Goal: Information Seeking & Learning: Find contact information

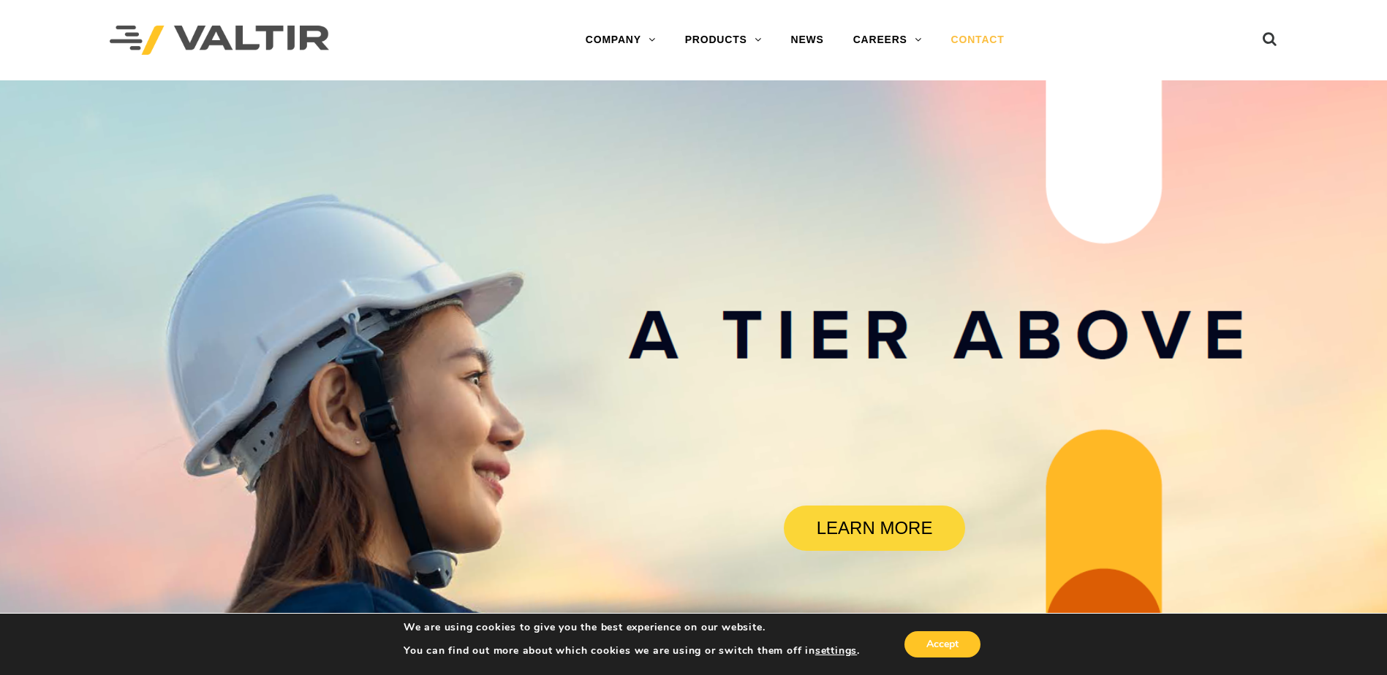
click at [963, 39] on link "CONTACT" at bounding box center [977, 40] width 83 height 29
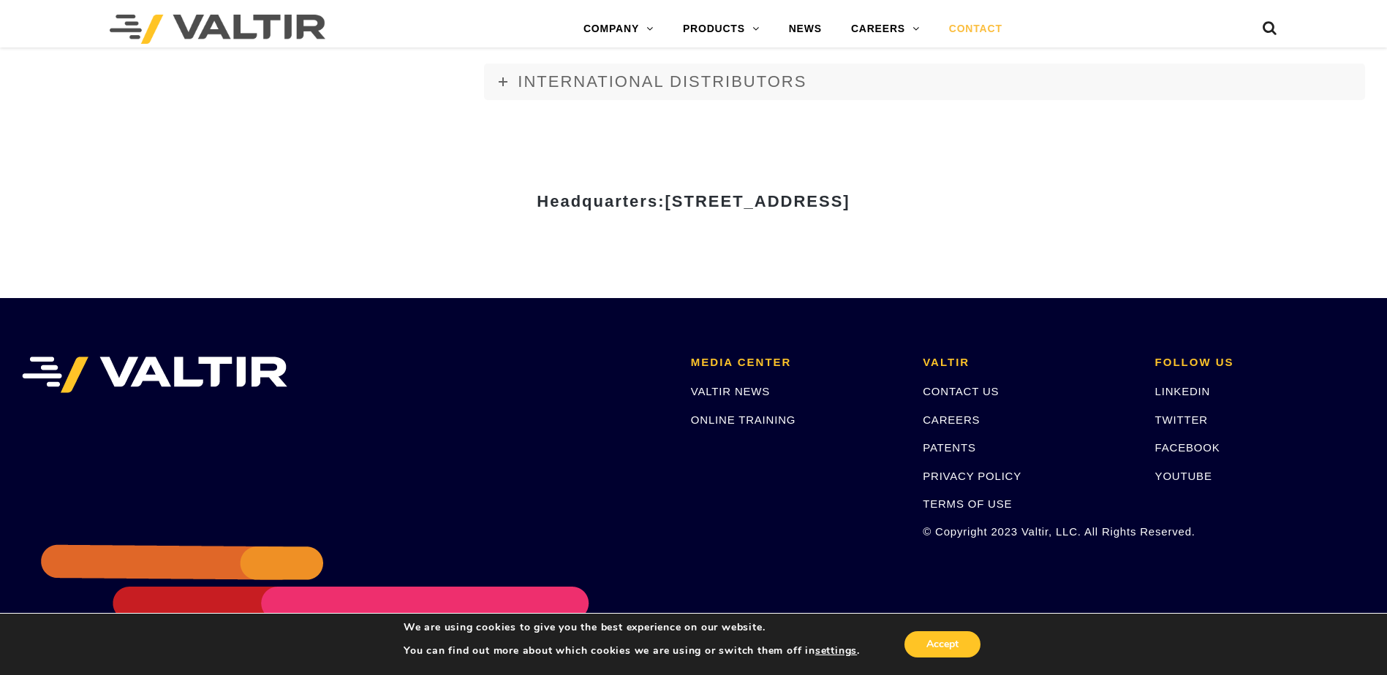
scroll to position [2024, 0]
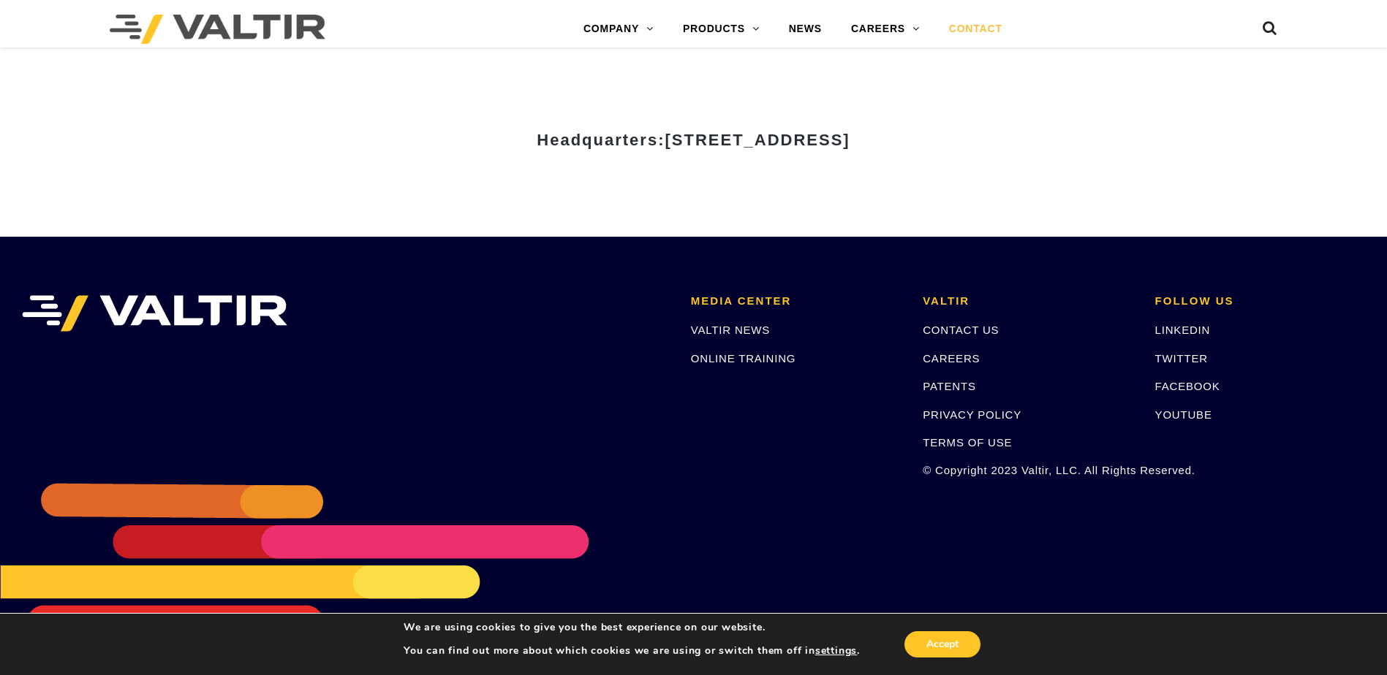
click at [279, 507] on div "MEDIA CENTER VALTIR NEWS ONLINE TRAINING VALTIR CONTACT US CAREERS PATENTS PRIV…" at bounding box center [693, 456] width 1387 height 439
click at [324, 470] on li at bounding box center [345, 386] width 669 height 183
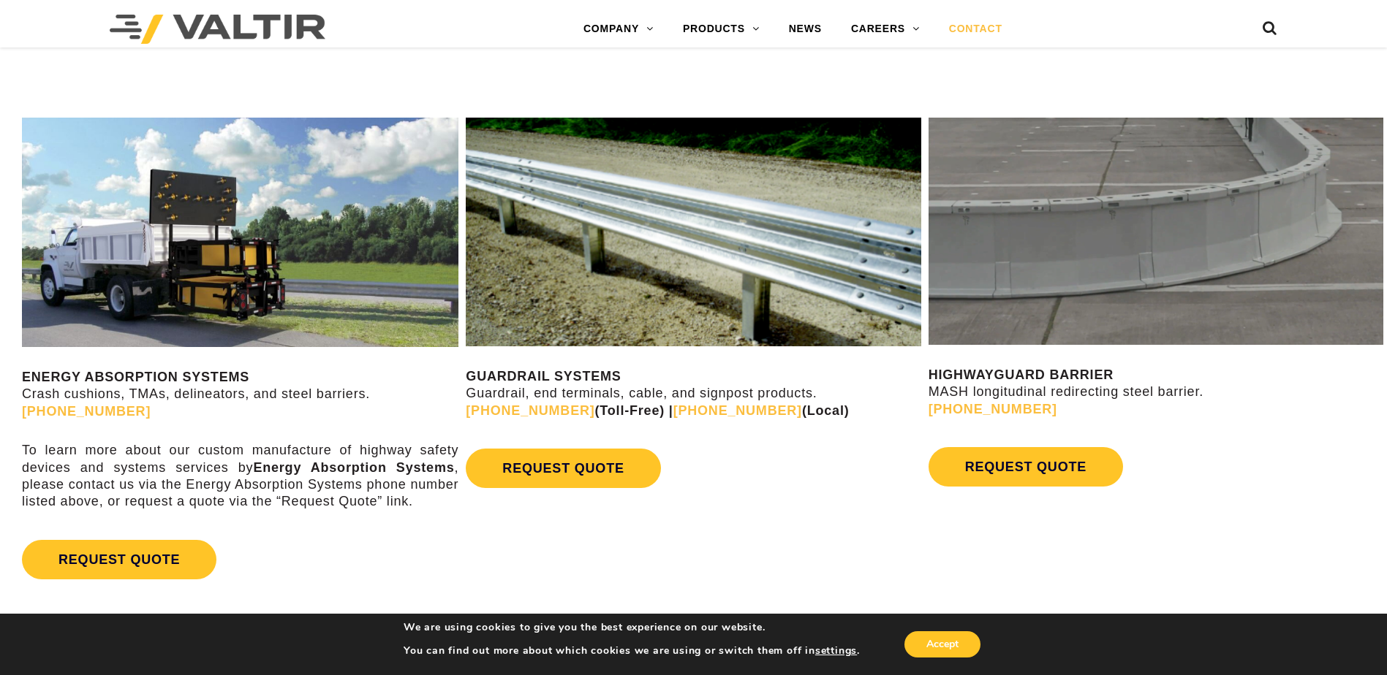
scroll to position [781, 0]
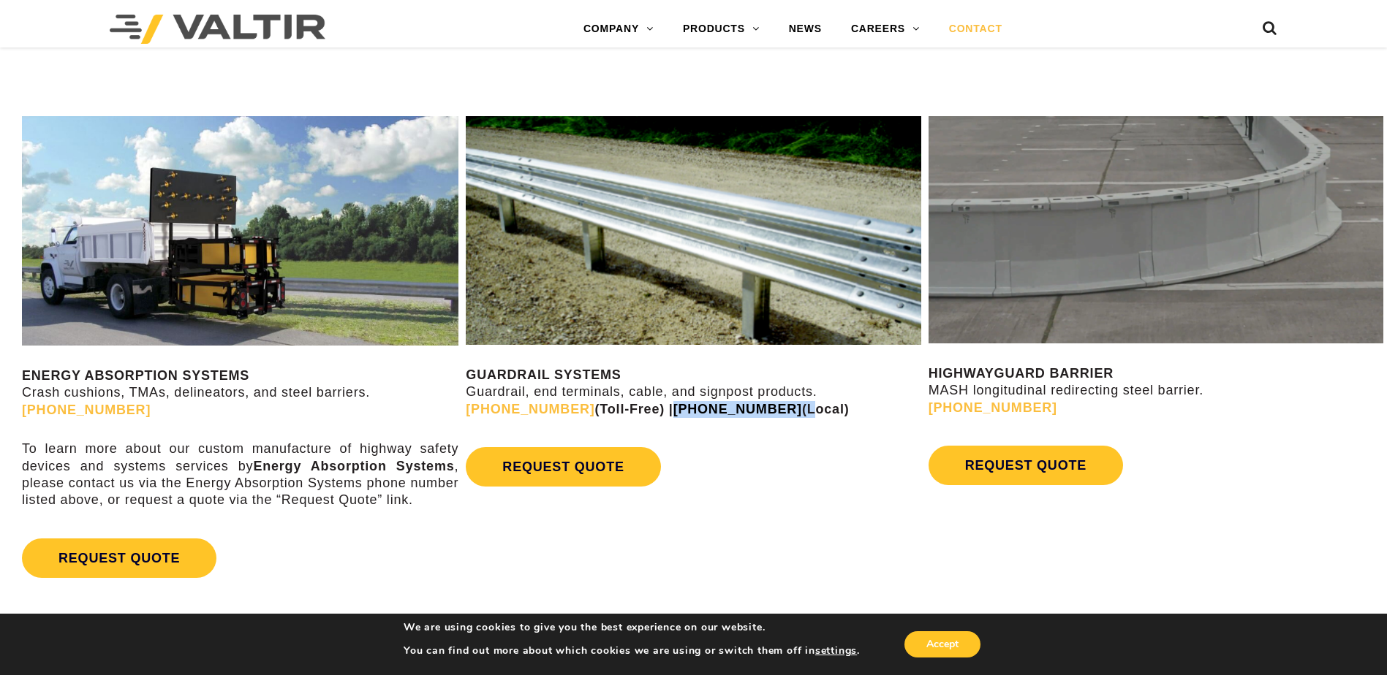
drag, startPoint x: 757, startPoint y: 412, endPoint x: 652, endPoint y: 409, distance: 105.3
click at [652, 409] on strong "(888) 356-2363 (Toll-Free) | (945) 219-7640 (Local)" at bounding box center [657, 409] width 383 height 15
drag, startPoint x: 652, startPoint y: 409, endPoint x: 727, endPoint y: 409, distance: 74.6
drag, startPoint x: 727, startPoint y: 409, endPoint x: 746, endPoint y: 452, distance: 47.1
click at [746, 452] on div "REQUEST QUOTE" at bounding box center [693, 467] width 455 height 54
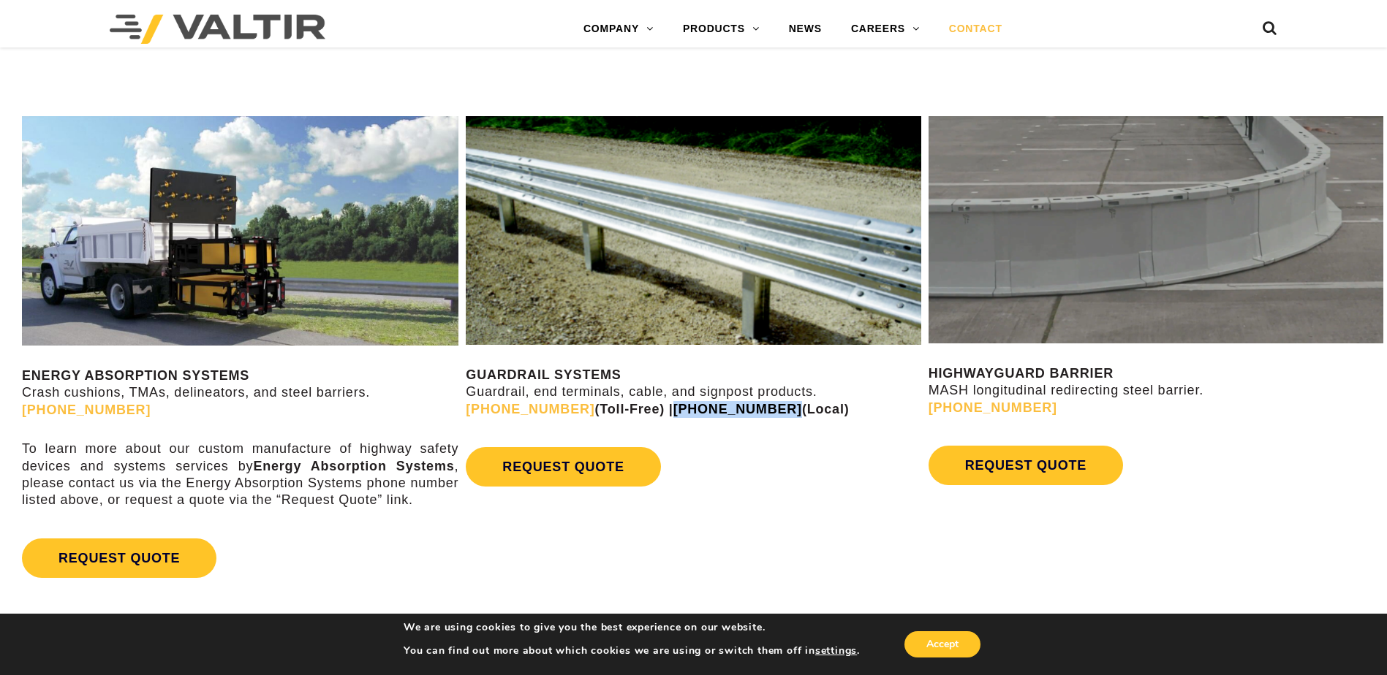
drag, startPoint x: 749, startPoint y: 407, endPoint x: 651, endPoint y: 409, distance: 98.0
click at [651, 409] on strong "(888) 356-2363 (Toll-Free) | (945) 219-7640 (Local)" at bounding box center [657, 409] width 383 height 15
drag, startPoint x: 651, startPoint y: 409, endPoint x: 684, endPoint y: 407, distance: 33.0
drag, startPoint x: 684, startPoint y: 407, endPoint x: 675, endPoint y: 505, distance: 98.3
click at [675, 505] on div "GUARDRAIL SYSTEMS Guardrail, end terminals, cable, and signpost products. (888)…" at bounding box center [693, 309] width 462 height 413
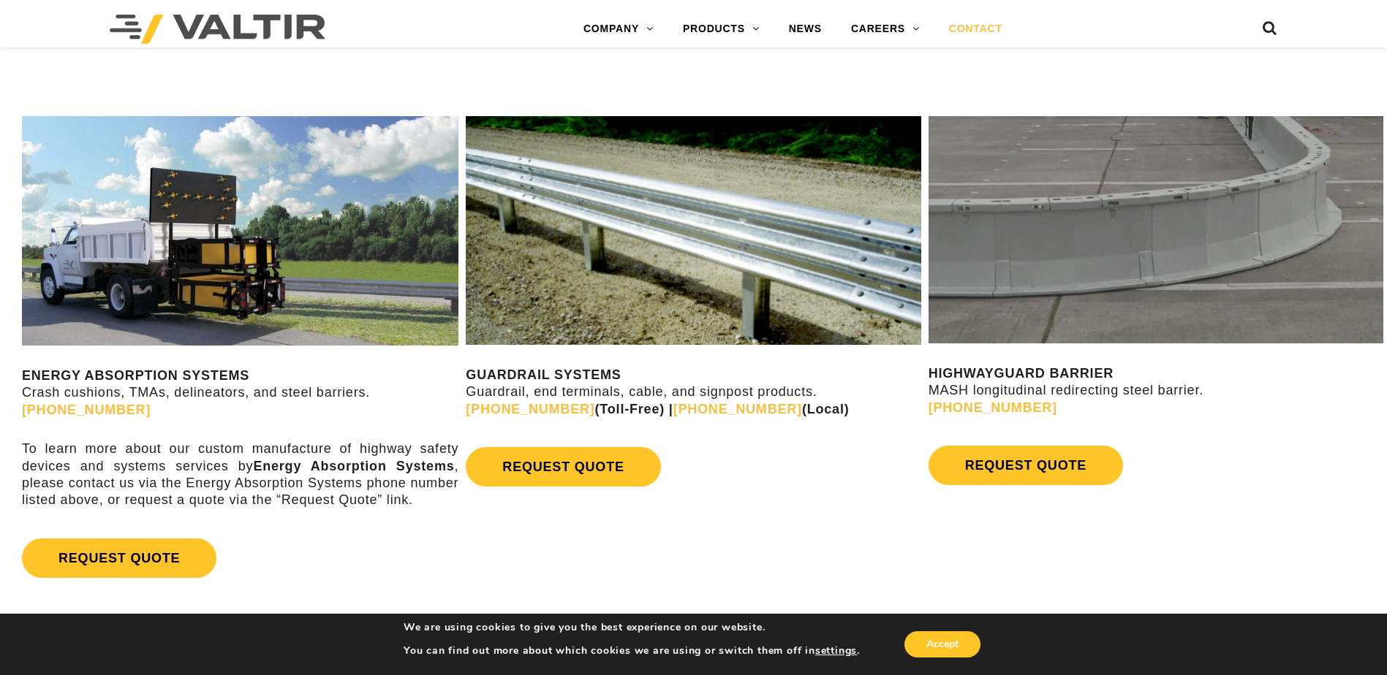
drag, startPoint x: 646, startPoint y: 405, endPoint x: 752, endPoint y: 409, distance: 106.1
click at [752, 409] on strong "(888) 356-2363 (Toll-Free) | (945) 219-7640 (Local)" at bounding box center [657, 409] width 383 height 15
drag, startPoint x: 752, startPoint y: 409, endPoint x: 723, endPoint y: 409, distance: 29.2
drag, startPoint x: 723, startPoint y: 409, endPoint x: 741, endPoint y: 439, distance: 35.1
click at [741, 439] on div "GUARDRAIL SYSTEMS Guardrail, end terminals, cable, and signpost products. (888)…" at bounding box center [693, 305] width 455 height 378
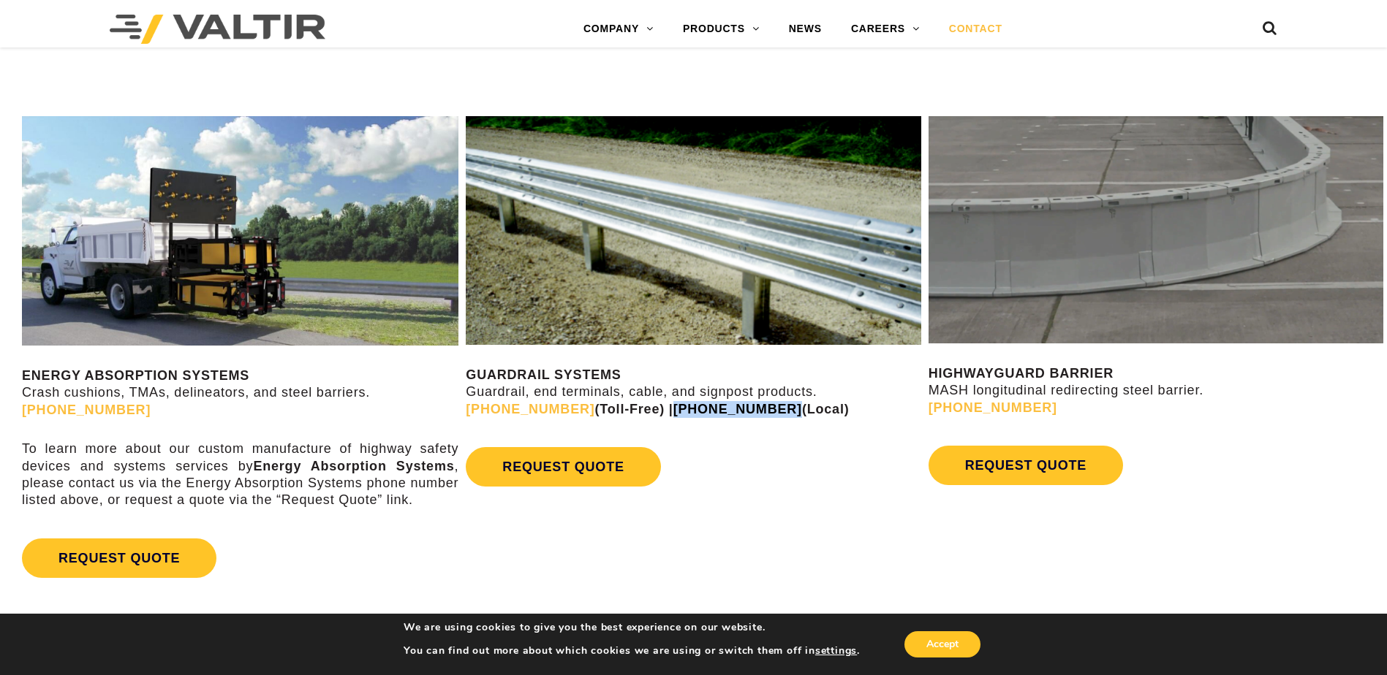
drag, startPoint x: 649, startPoint y: 406, endPoint x: 748, endPoint y: 411, distance: 98.8
click at [748, 411] on strong "(888) 356-2363 (Toll-Free) | (945) 219-7640 (Local)" at bounding box center [657, 409] width 383 height 15
copy link "[PHONE_NUMBER]"
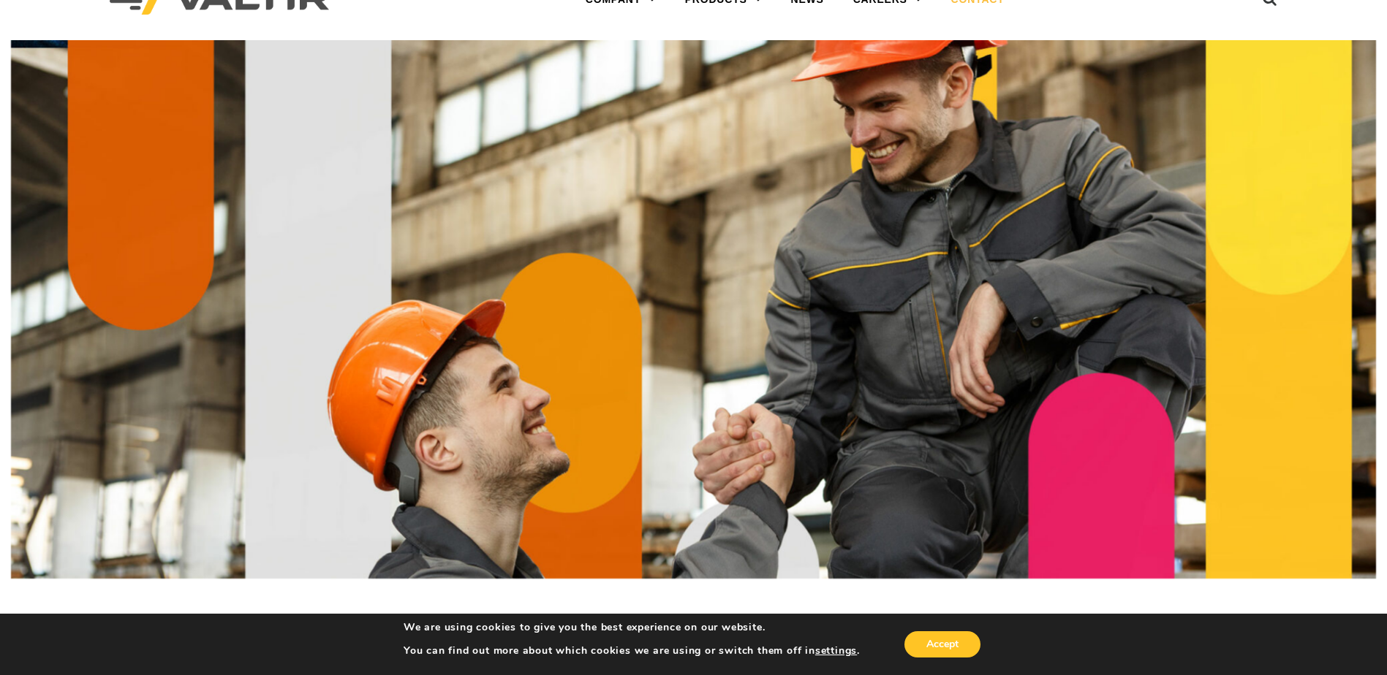
scroll to position [0, 0]
